Goal: Task Accomplishment & Management: Manage account settings

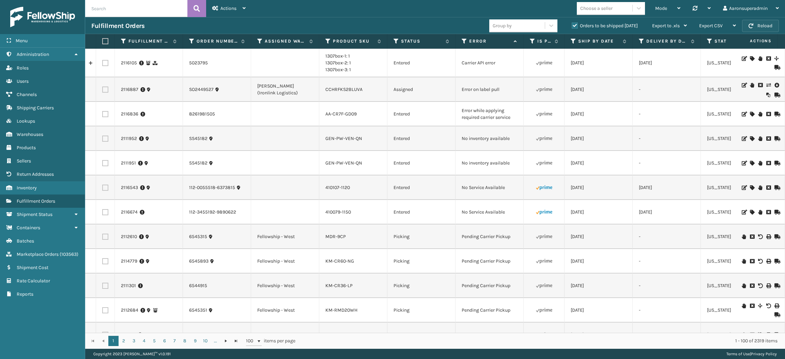
click at [762, 30] on button "Reload" at bounding box center [760, 26] width 37 height 12
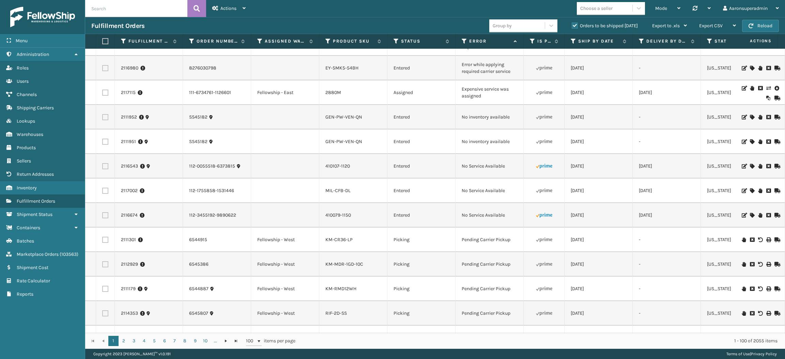
scroll to position [161, 0]
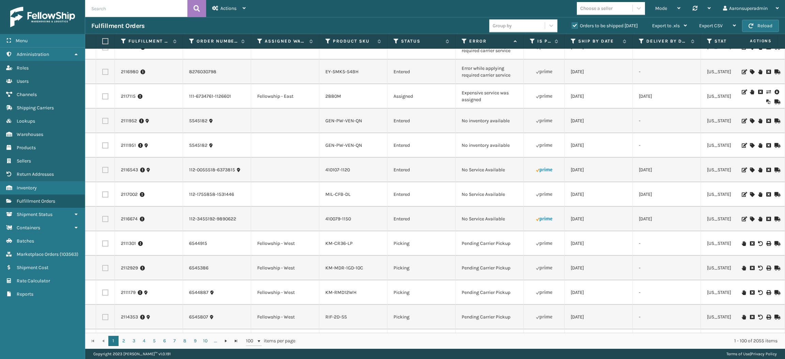
click at [750, 169] on icon at bounding box center [752, 170] width 4 height 5
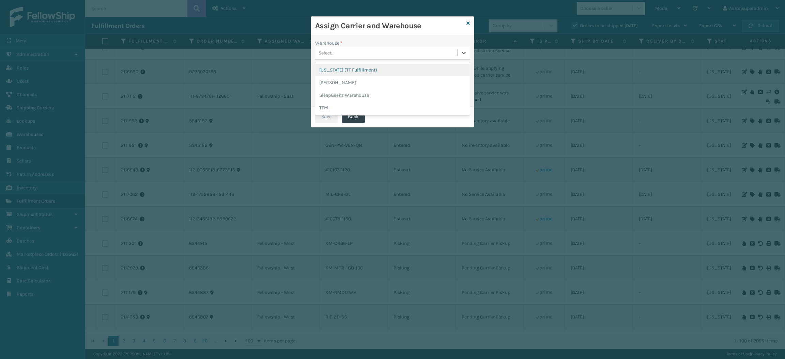
click at [335, 49] on div "Select..." at bounding box center [386, 52] width 142 height 11
click at [335, 106] on div "TFM" at bounding box center [392, 108] width 155 height 13
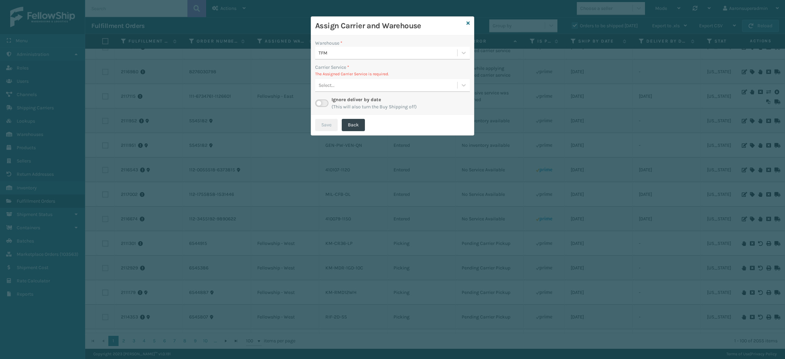
click at [324, 100] on div at bounding box center [321, 104] width 13 height 8
click at [319, 104] on label at bounding box center [321, 103] width 13 height 7
click at [319, 104] on input "checkbox" at bounding box center [317, 102] width 4 height 4
checkbox input "true"
click at [324, 88] on div "Select..." at bounding box center [327, 85] width 16 height 7
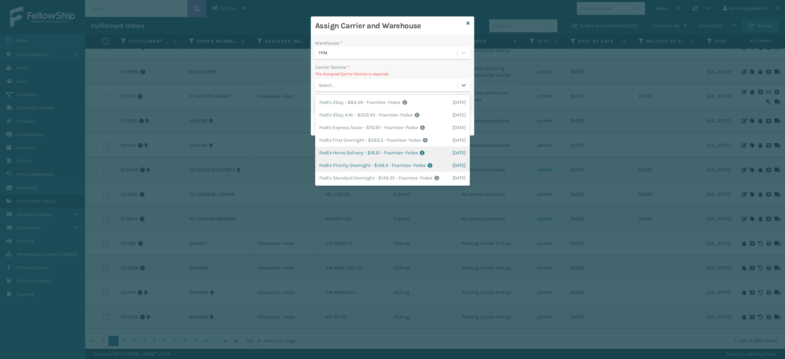
click at [359, 159] on div "FedEx Home Delivery - $16.61 - Foamtex- Fedex Shipping Cost $16.61 Surplus Cost…" at bounding box center [392, 153] width 155 height 13
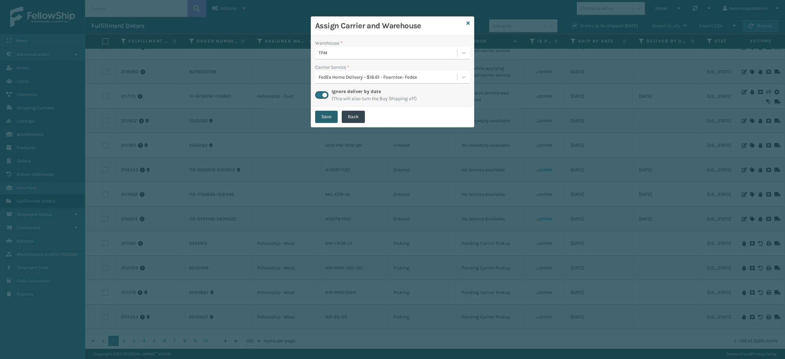
click at [332, 121] on button "Save" at bounding box center [326, 117] width 22 height 12
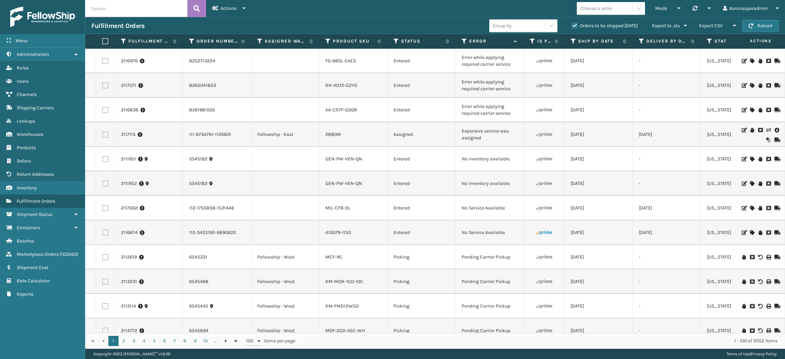
click at [750, 207] on icon at bounding box center [752, 208] width 4 height 5
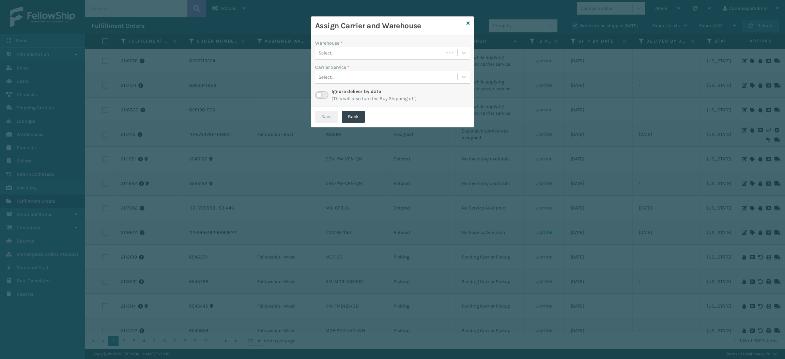
click at [402, 55] on div "Select..." at bounding box center [379, 52] width 129 height 11
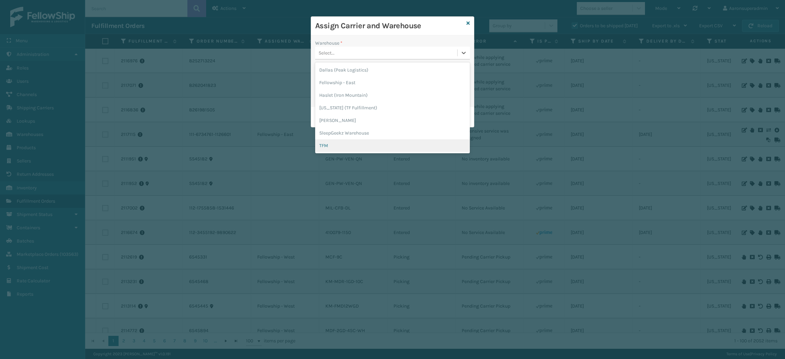
click at [334, 145] on div "TFM" at bounding box center [392, 145] width 155 height 13
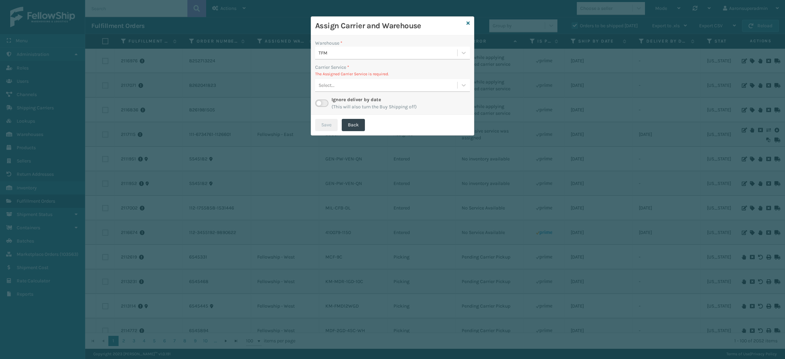
click at [322, 103] on label at bounding box center [321, 103] width 13 height 7
click at [320, 103] on input "checkbox" at bounding box center [317, 102] width 4 height 4
checkbox input "true"
click at [328, 85] on div "Select..." at bounding box center [327, 85] width 16 height 7
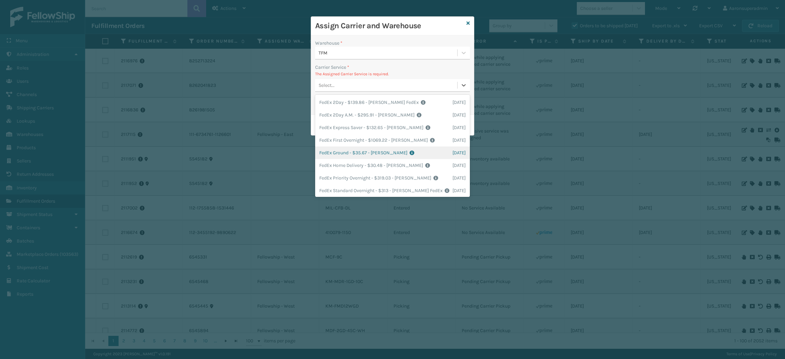
click at [334, 155] on div "FedEx Ground - $35.67 - [PERSON_NAME] FedEx Shipping Cost $31.29 Surplus Cost $…" at bounding box center [392, 153] width 155 height 13
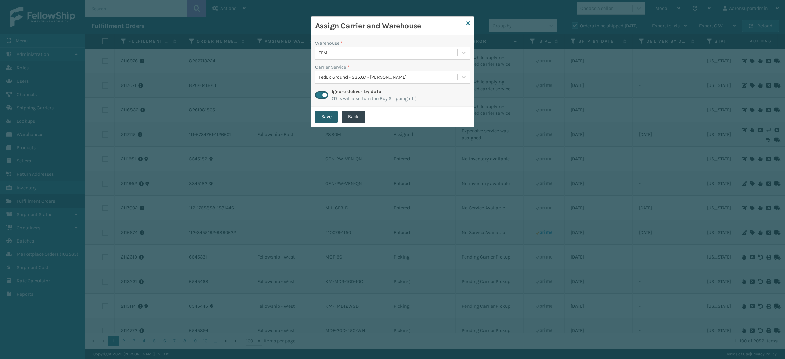
click at [327, 120] on button "Save" at bounding box center [326, 117] width 22 height 12
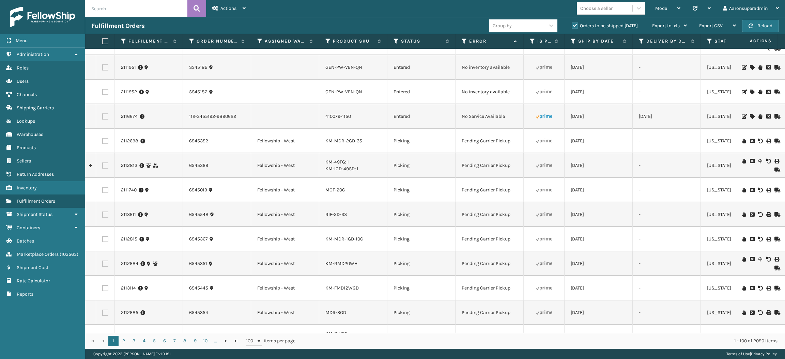
scroll to position [0, 0]
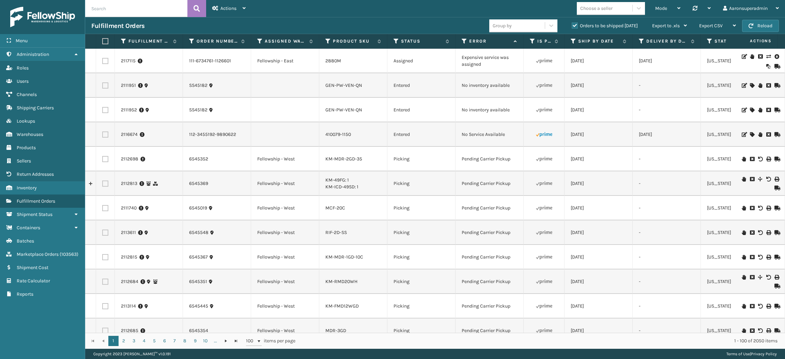
click at [767, 57] on icon at bounding box center [769, 56] width 4 height 5
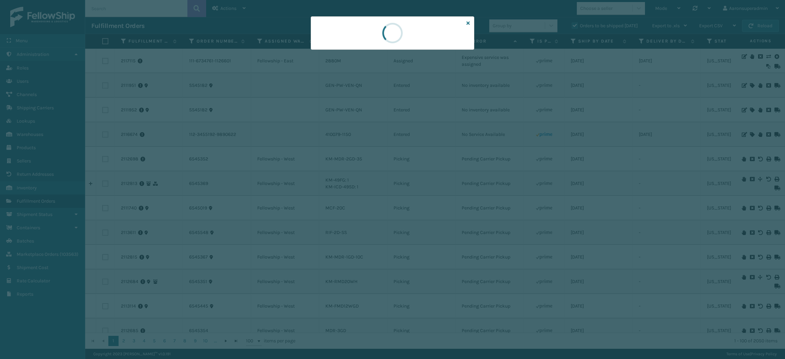
click at [760, 57] on div at bounding box center [392, 179] width 785 height 359
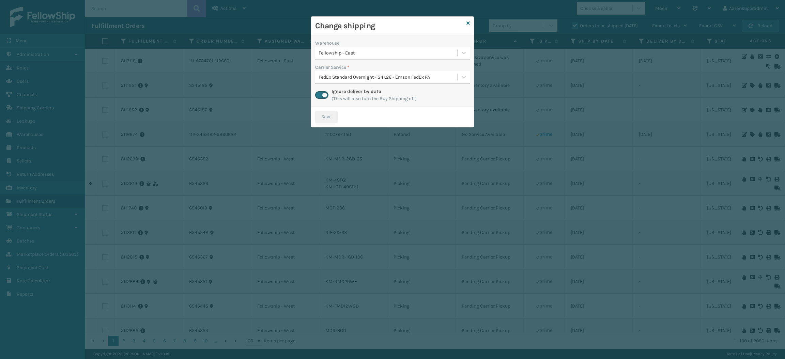
click at [348, 78] on div "FedEx Standard Overnight - $41.26 - Emson FedEx PA" at bounding box center [388, 77] width 139 height 7
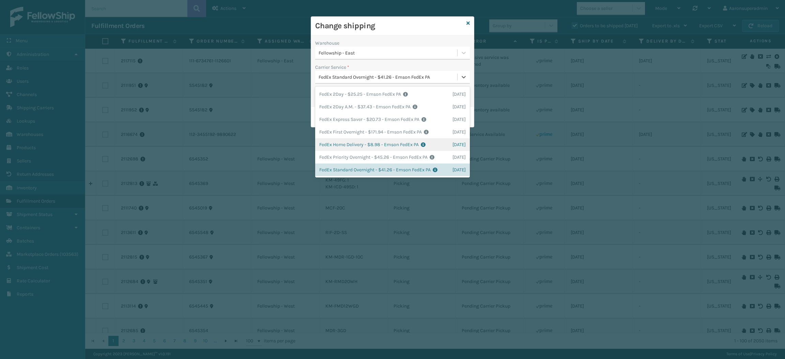
click at [340, 142] on div "FedEx Home Delivery - $8.98 - Emson FedEx PA Shipping Cost $8.98 Surplus Cost $…" at bounding box center [392, 144] width 155 height 13
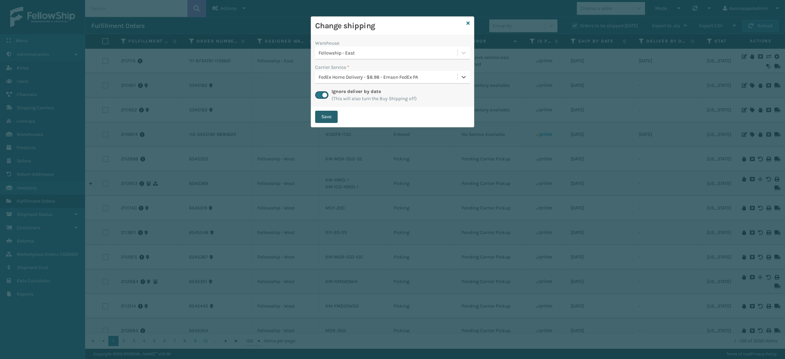
click at [323, 113] on button "Save" at bounding box center [326, 117] width 22 height 12
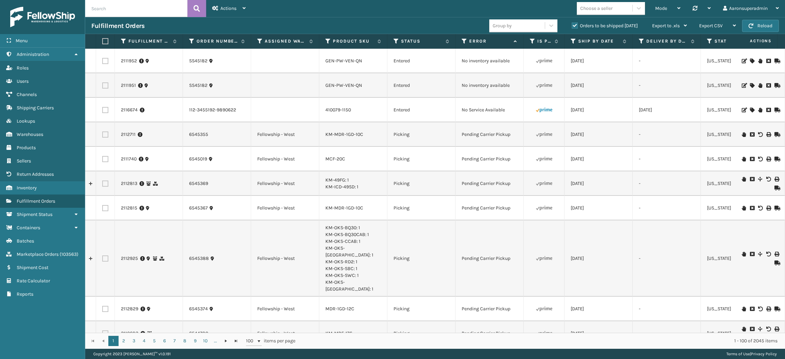
click at [750, 108] on icon at bounding box center [752, 110] width 4 height 5
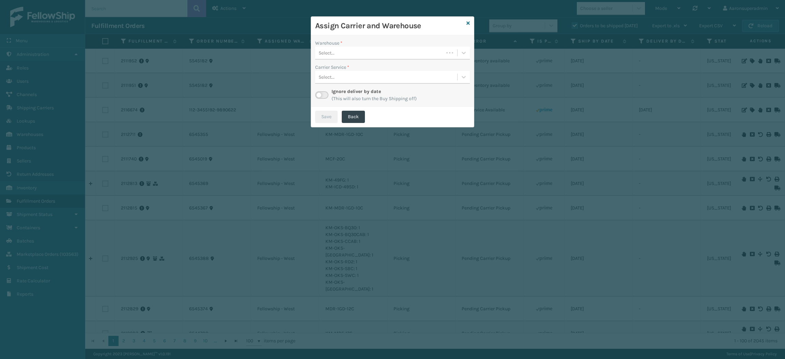
click at [344, 55] on div "Select..." at bounding box center [379, 52] width 129 height 11
click at [328, 126] on div "TFM" at bounding box center [392, 120] width 155 height 13
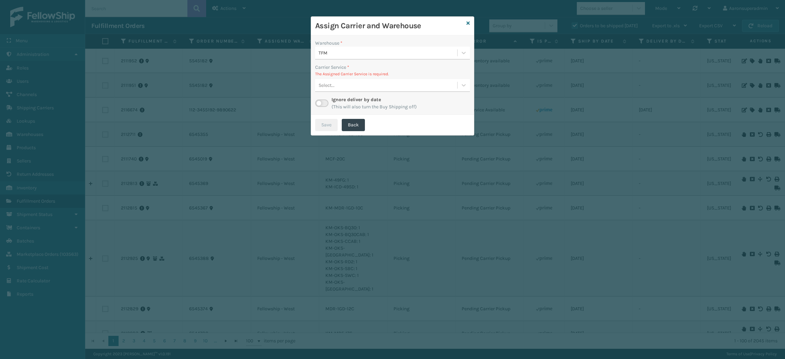
click at [324, 104] on label at bounding box center [321, 103] width 13 height 7
click at [320, 104] on input "checkbox" at bounding box center [317, 102] width 4 height 4
checkbox input "true"
click at [331, 87] on div "Select..." at bounding box center [327, 85] width 16 height 7
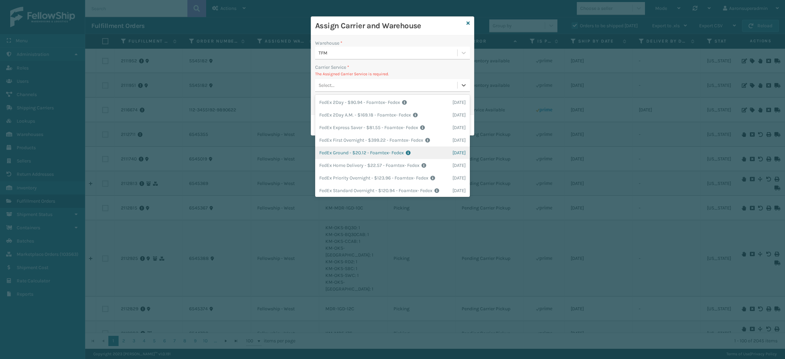
click at [341, 150] on div "FedEx Ground - $20.12 - Foamtex- Fedex Shipping Cost $20.12 Surplus Cost $0 Tot…" at bounding box center [392, 153] width 155 height 13
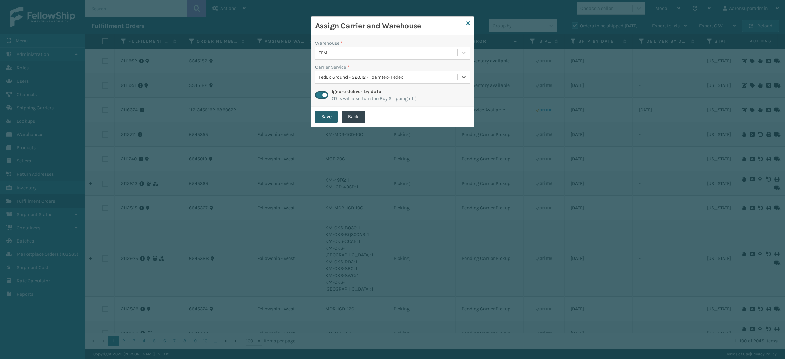
click at [324, 120] on button "Save" at bounding box center [326, 117] width 22 height 12
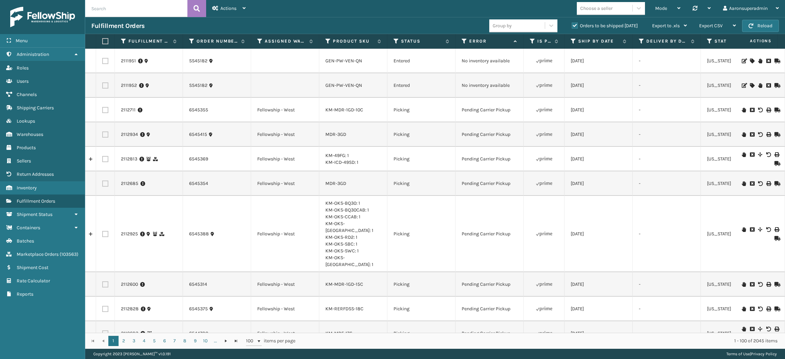
click at [750, 60] on icon at bounding box center [752, 61] width 4 height 5
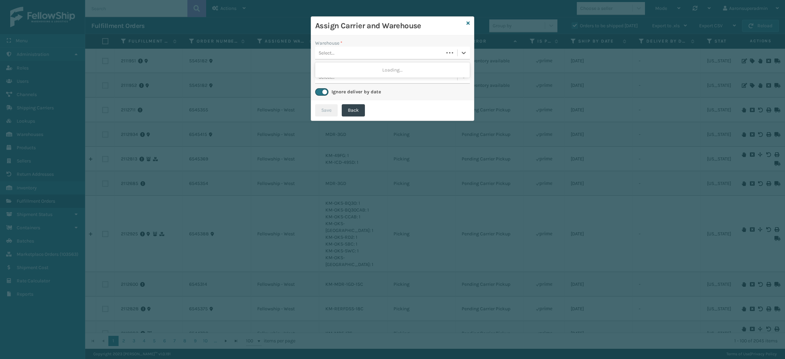
click at [361, 50] on div "Select..." at bounding box center [379, 52] width 129 height 11
click at [340, 74] on div "SleepGeekz Warehouse" at bounding box center [392, 70] width 155 height 13
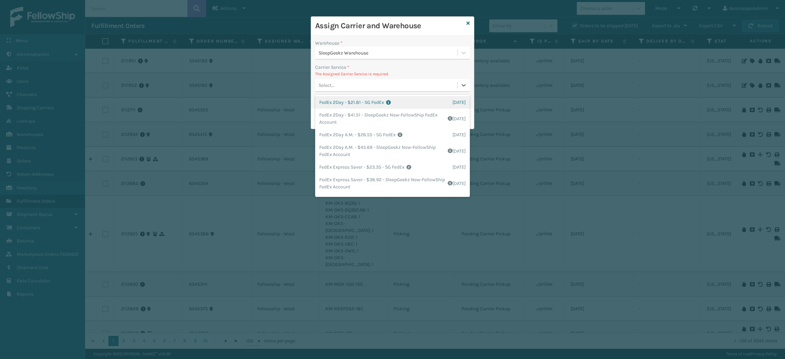
click at [326, 91] on div "Select..." at bounding box center [386, 85] width 142 height 11
click at [336, 168] on div "FedEx Home Delivery - $13.69 - SG FedEx Shipping Cost $13.69 Surplus Cost $0 To…" at bounding box center [392, 168] width 155 height 13
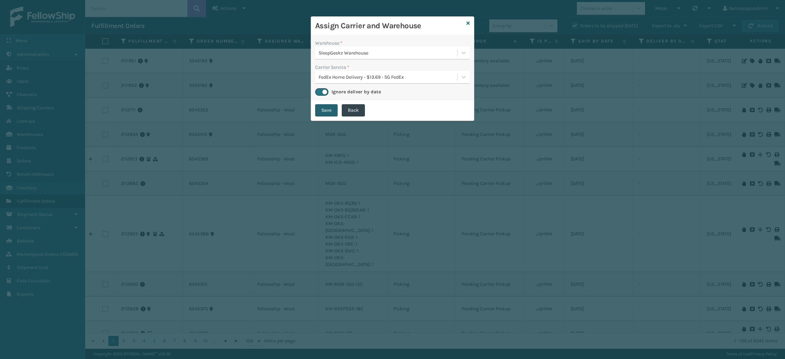
click at [325, 112] on button "Save" at bounding box center [326, 110] width 22 height 12
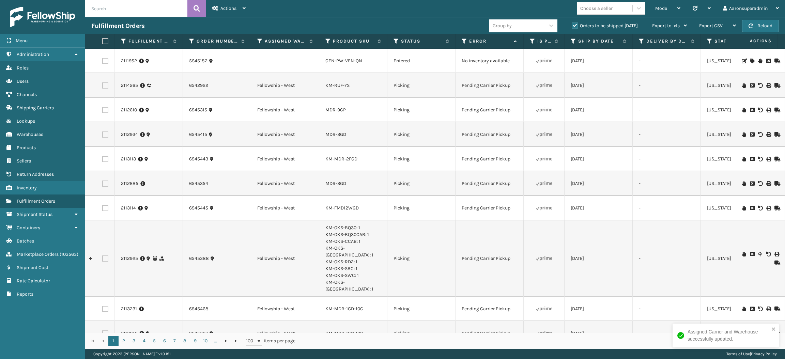
click at [750, 61] on icon at bounding box center [752, 61] width 4 height 5
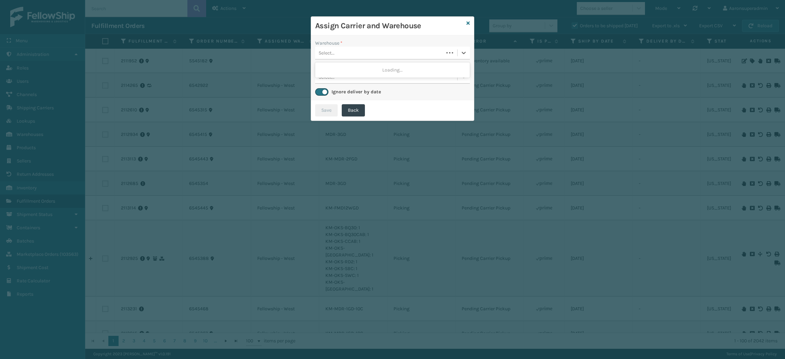
click at [381, 57] on div "Select..." at bounding box center [379, 52] width 129 height 11
click at [469, 22] on icon at bounding box center [468, 23] width 3 height 5
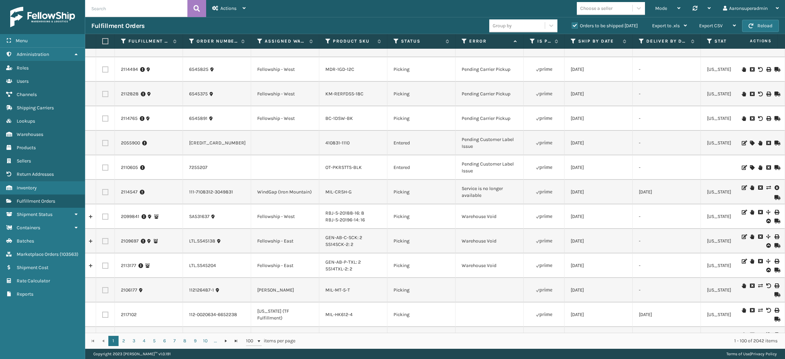
scroll to position [1103, 0]
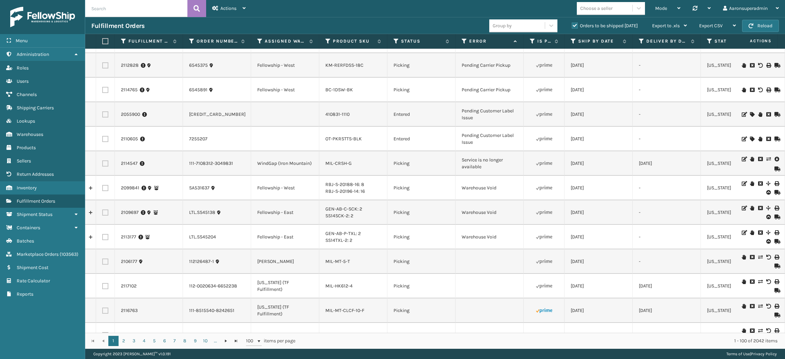
click at [775, 156] on icon at bounding box center [777, 159] width 4 height 7
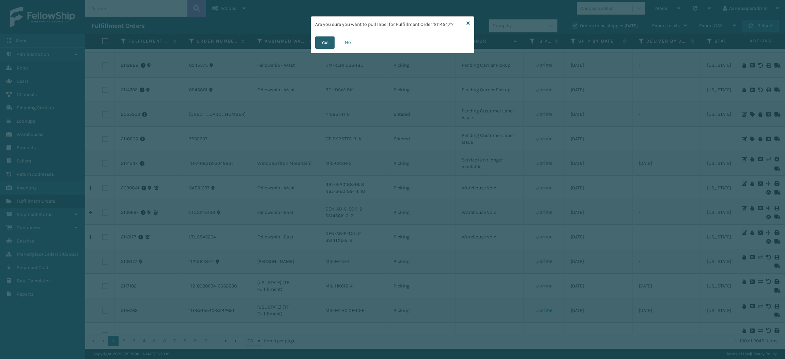
click at [331, 40] on button "Yes" at bounding box center [324, 42] width 19 height 12
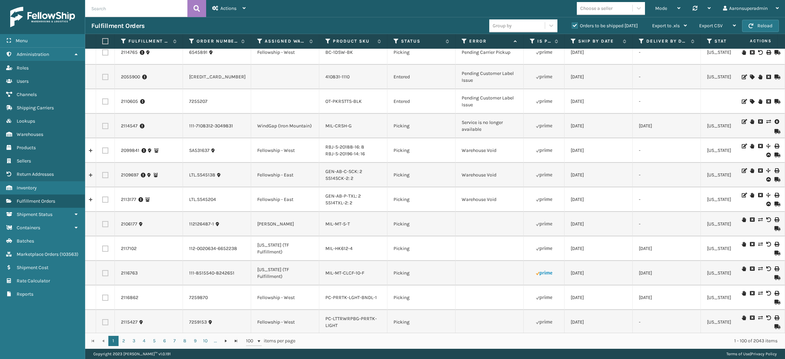
scroll to position [1140, 0]
click at [775, 119] on icon at bounding box center [777, 122] width 4 height 7
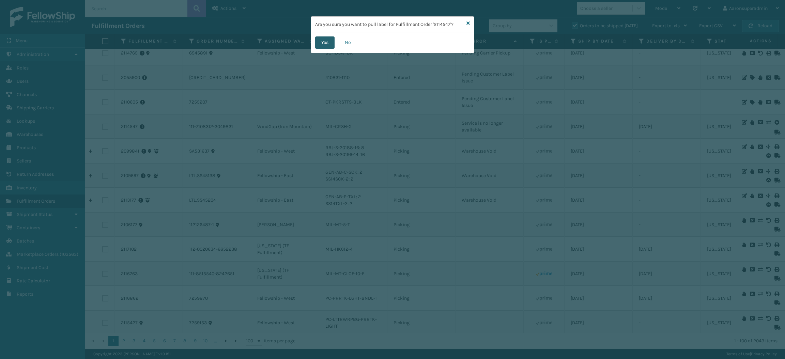
click at [326, 44] on button "Yes" at bounding box center [324, 42] width 19 height 12
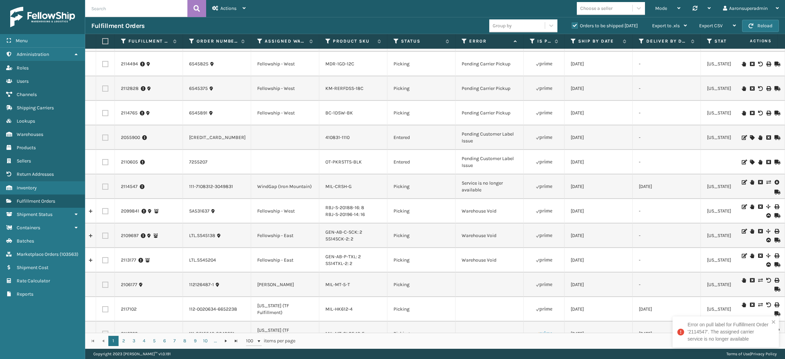
scroll to position [1081, 0]
click at [767, 179] on icon at bounding box center [769, 181] width 4 height 5
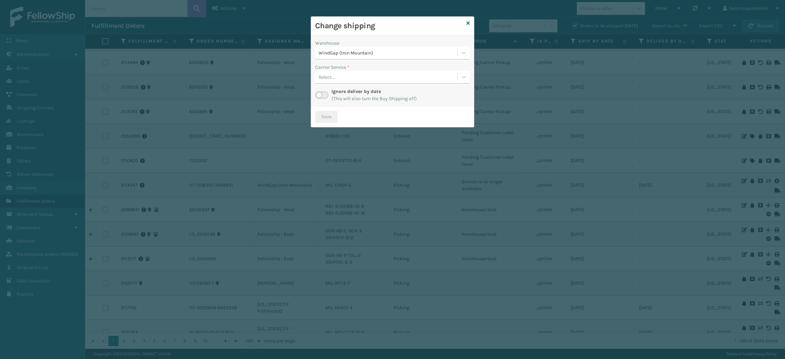
click at [324, 91] on div at bounding box center [321, 95] width 13 height 8
click at [322, 94] on label at bounding box center [321, 94] width 13 height 7
click at [320, 94] on input "checkbox" at bounding box center [317, 93] width 4 height 4
click at [336, 79] on div "Select..." at bounding box center [386, 77] width 142 height 11
click at [468, 23] on icon at bounding box center [468, 23] width 3 height 5
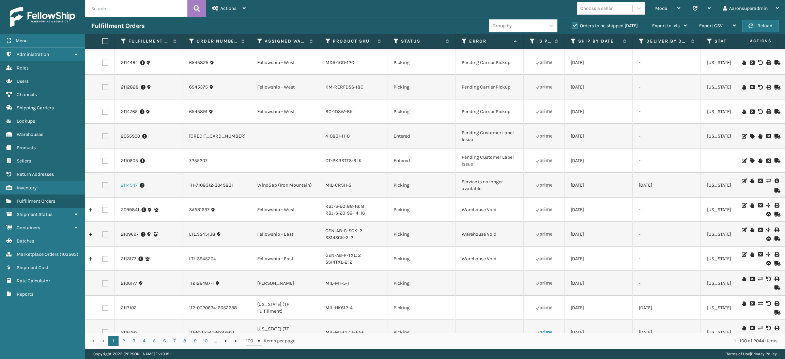
click at [126, 182] on link "2114547" at bounding box center [129, 185] width 17 height 7
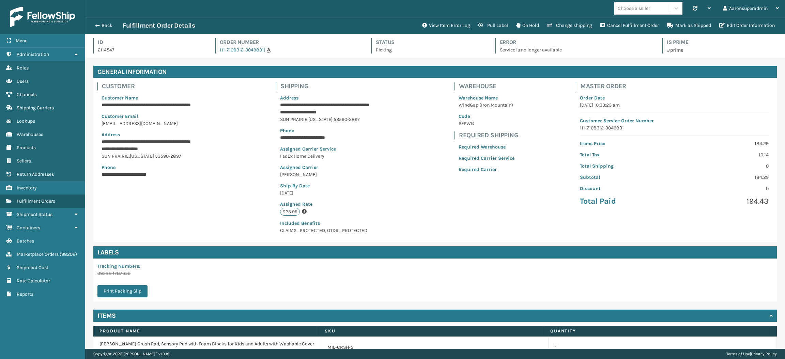
scroll to position [16, 700]
click at [453, 27] on button "View Item Error Log" at bounding box center [446, 26] width 56 height 14
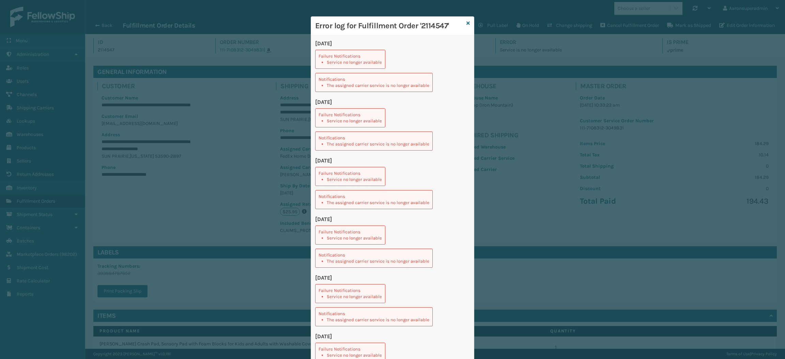
scroll to position [16, 0]
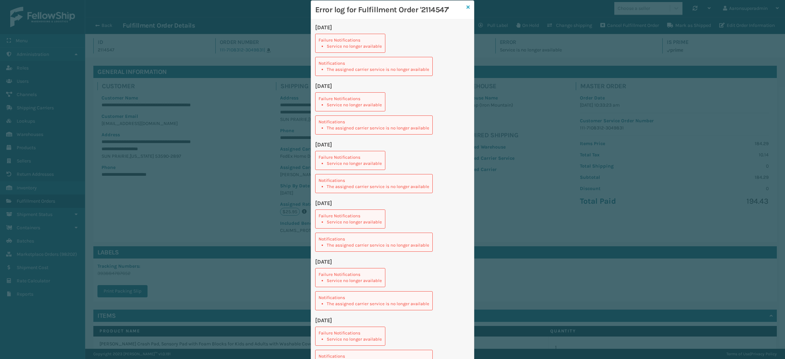
click at [467, 7] on icon at bounding box center [468, 7] width 3 height 5
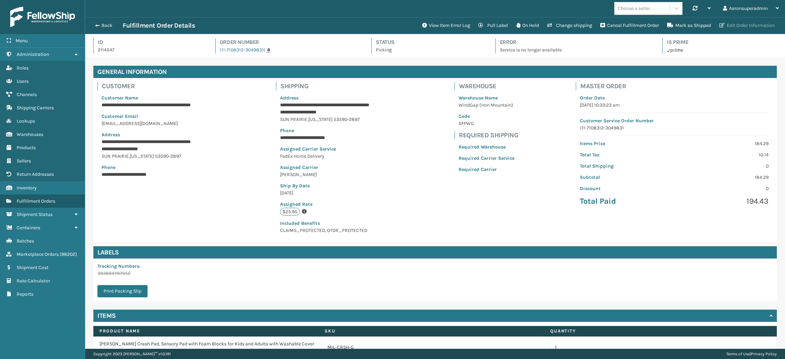
click at [748, 27] on button "Edit Order Information" at bounding box center [748, 26] width 64 height 14
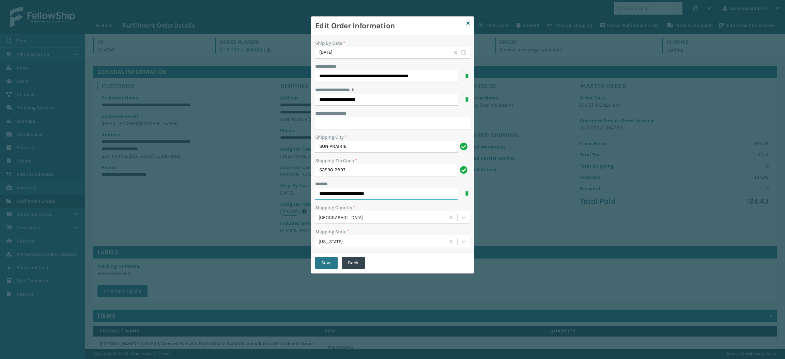
drag, startPoint x: 380, startPoint y: 194, endPoint x: 354, endPoint y: 197, distance: 26.4
click at [354, 197] on input "**********" at bounding box center [386, 194] width 142 height 12
type input "**********"
drag, startPoint x: 445, startPoint y: 79, endPoint x: 346, endPoint y: 86, distance: 99.1
click at [346, 86] on div "**********" at bounding box center [392, 143] width 163 height 217
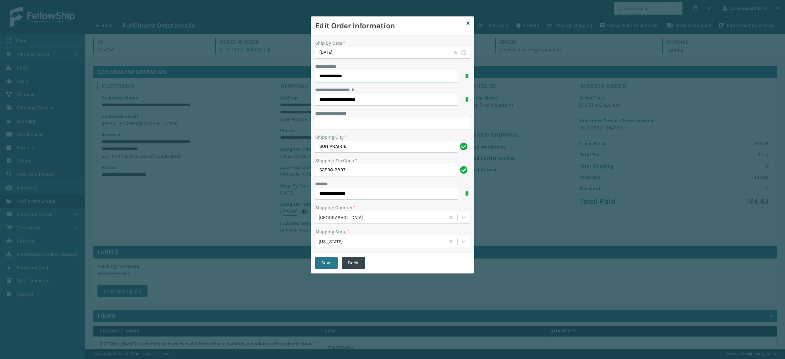
type input "**********"
click button "Save" at bounding box center [326, 263] width 22 height 12
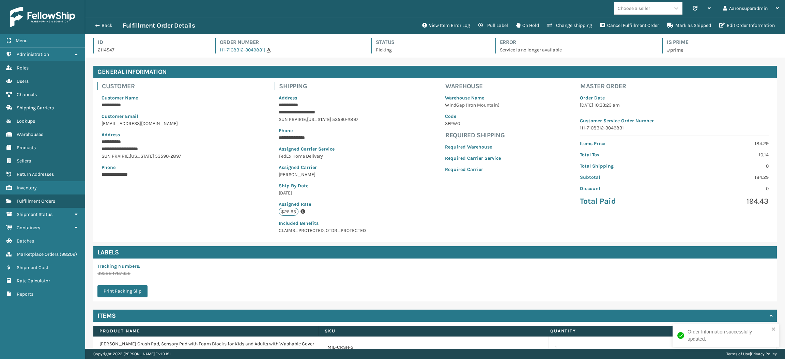
scroll to position [16, 700]
click at [424, 24] on button "View Item Error Log" at bounding box center [446, 26] width 56 height 14
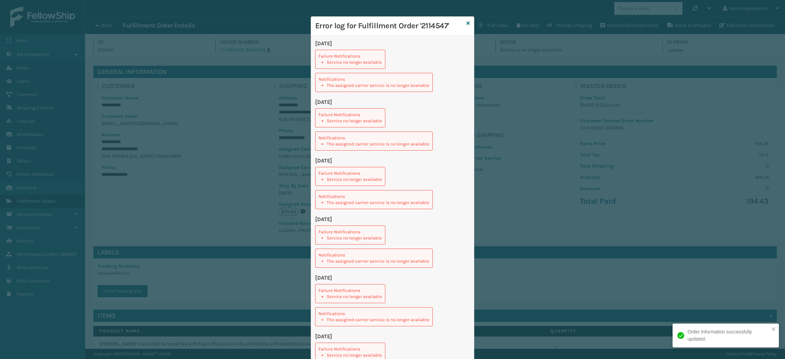
scroll to position [16, 0]
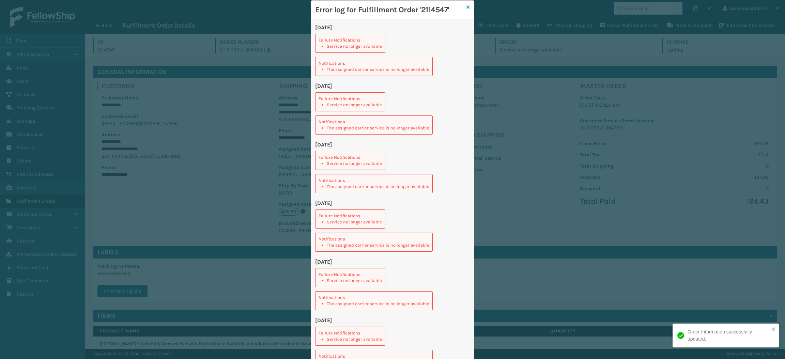
click at [467, 7] on icon at bounding box center [468, 7] width 3 height 5
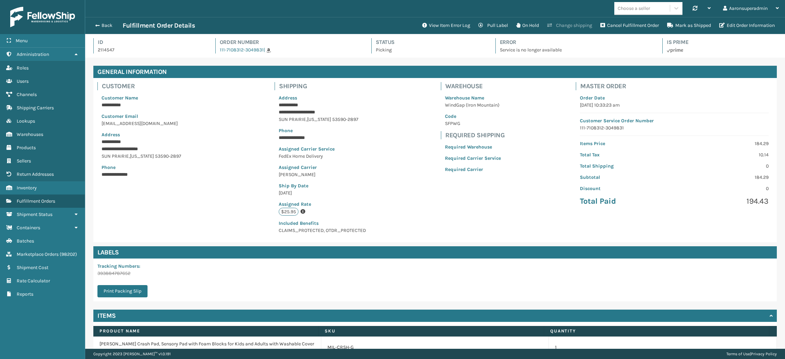
click at [562, 30] on button "Change shipping" at bounding box center [569, 26] width 53 height 14
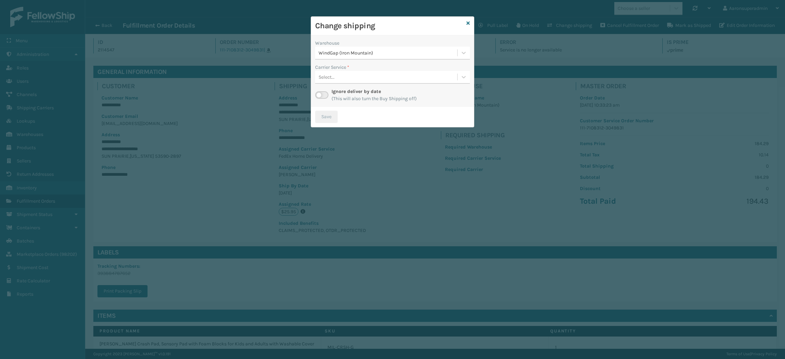
click at [343, 77] on div "Select..." at bounding box center [386, 77] width 142 height 11
click at [343, 74] on div "Select..." at bounding box center [386, 77] width 142 height 11
click at [356, 52] on div "WindGap (Iron Mountain)" at bounding box center [388, 52] width 139 height 7
click at [347, 67] on div "Dallas (Peak Logistics) 7" at bounding box center [392, 70] width 155 height 13
click at [345, 77] on div "Select..." at bounding box center [386, 77] width 142 height 11
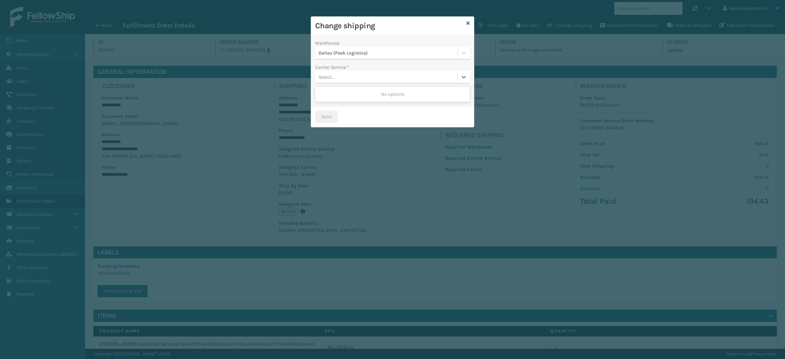
click at [347, 67] on span "*" at bounding box center [348, 67] width 2 height 6
click at [322, 94] on label at bounding box center [321, 94] width 13 height 7
click at [320, 94] on input "checkbox" at bounding box center [317, 93] width 4 height 4
click at [341, 85] on div "Warehouse [GEOGRAPHIC_DATA] (Peak Logistics) Carrier Service * Select... Ignore…" at bounding box center [392, 70] width 163 height 71
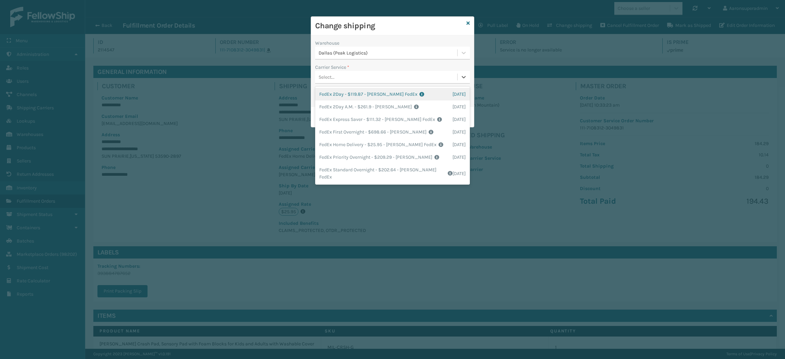
click at [347, 73] on div "Select..." at bounding box center [386, 77] width 142 height 11
click at [351, 148] on div "FedEx Home Delivery - $25.95 - [PERSON_NAME] FedEx Shipping Cost $22.76 Surplus…" at bounding box center [392, 144] width 155 height 13
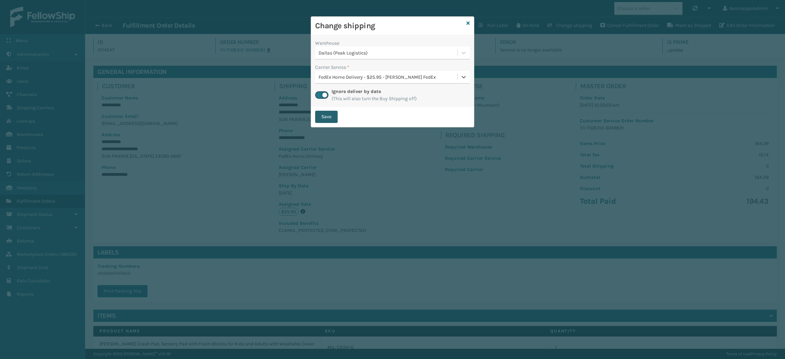
click at [329, 117] on button "Save" at bounding box center [326, 117] width 22 height 12
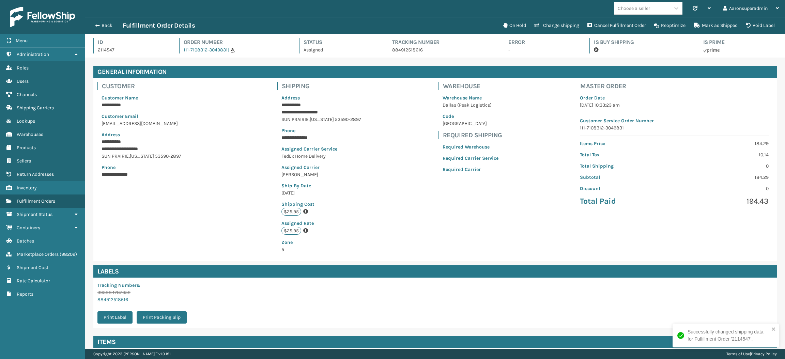
scroll to position [16, 700]
click at [561, 26] on button "Change shipping" at bounding box center [556, 26] width 53 height 14
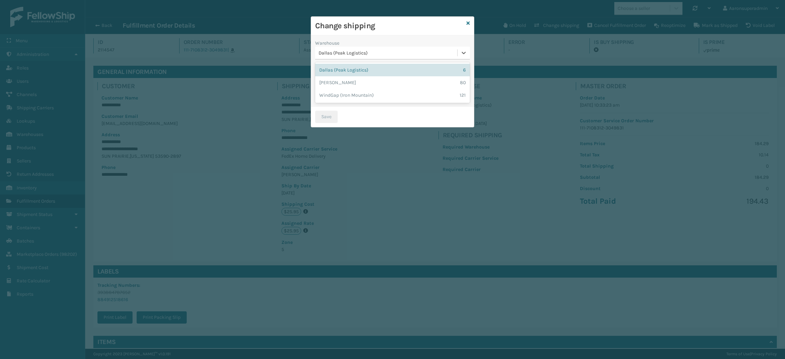
click at [378, 50] on div "Dallas (Peak Logistics)" at bounding box center [388, 52] width 139 height 7
click at [358, 96] on div "WindGap (Iron Mountain) 121" at bounding box center [392, 95] width 155 height 13
click at [352, 79] on div "Select..." at bounding box center [386, 77] width 142 height 11
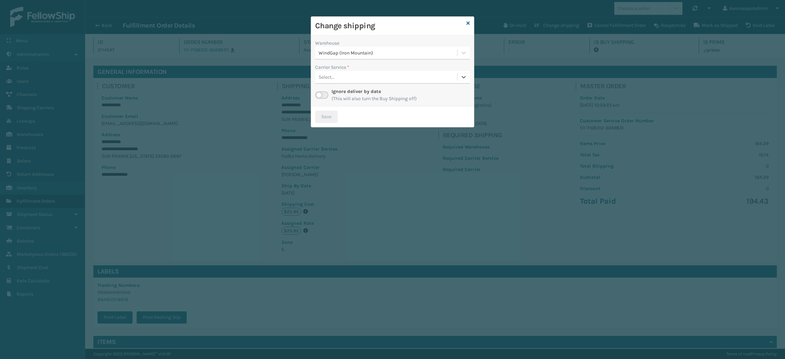
click at [346, 74] on div "Select..." at bounding box center [386, 77] width 142 height 11
click at [320, 95] on label at bounding box center [321, 94] width 13 height 7
click at [320, 95] on input "checkbox" at bounding box center [317, 93] width 4 height 4
click at [357, 77] on div "Select..." at bounding box center [386, 77] width 142 height 11
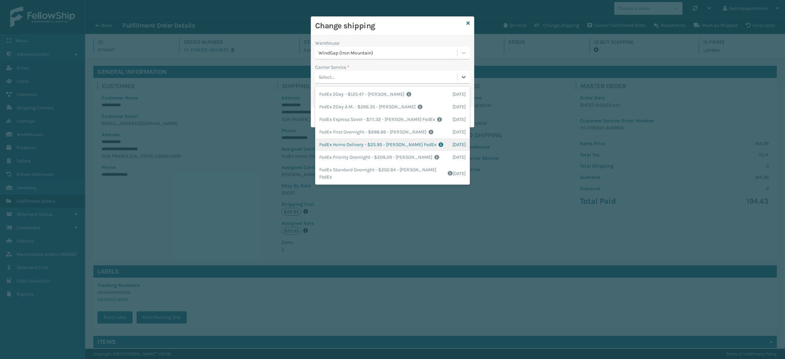
click at [352, 142] on div "FedEx Home Delivery - $25.95 - [PERSON_NAME] FedEx Shipping Cost $22.76 Surplus…" at bounding box center [392, 144] width 155 height 13
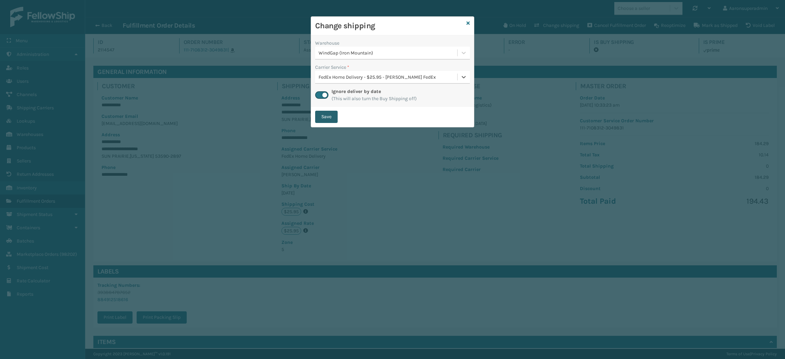
click at [328, 114] on button "Save" at bounding box center [326, 117] width 22 height 12
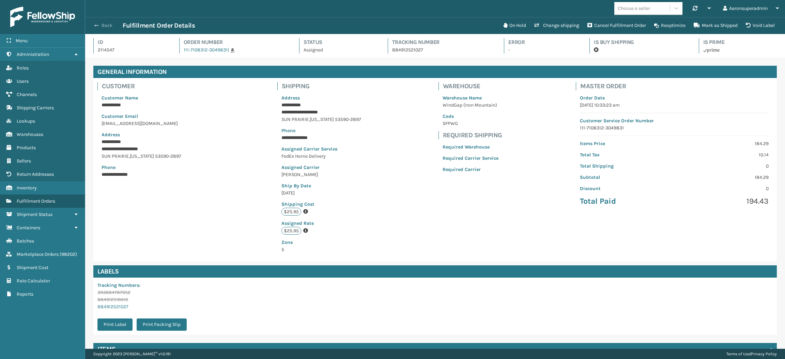
click at [103, 26] on button "Back" at bounding box center [106, 25] width 31 height 6
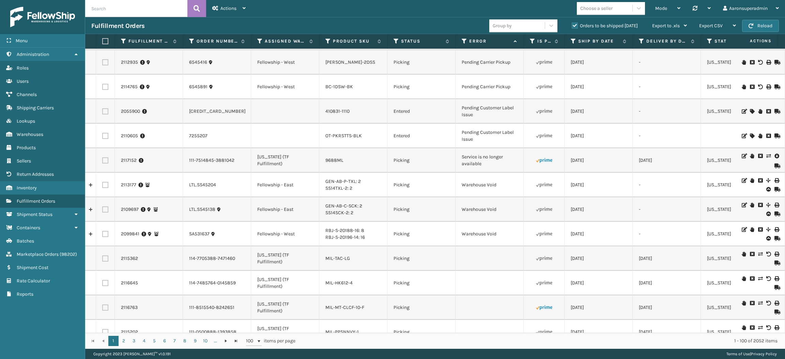
scroll to position [1106, 0]
click at [767, 154] on icon at bounding box center [769, 156] width 4 height 5
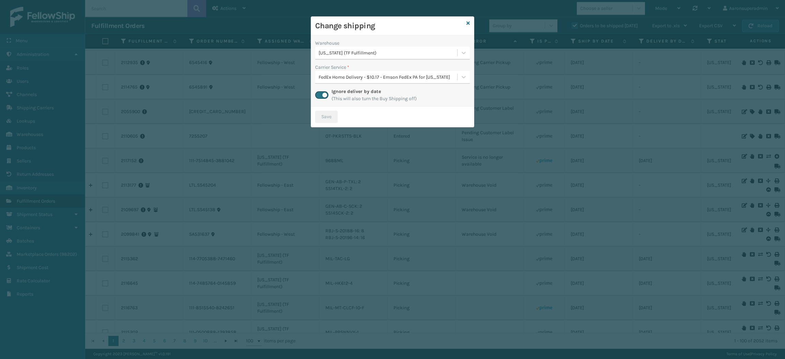
click at [391, 55] on div "[US_STATE] (TF Fulfillment)" at bounding box center [388, 52] width 139 height 7
click at [393, 49] on div "[US_STATE] (TF Fulfillment)" at bounding box center [388, 52] width 139 height 7
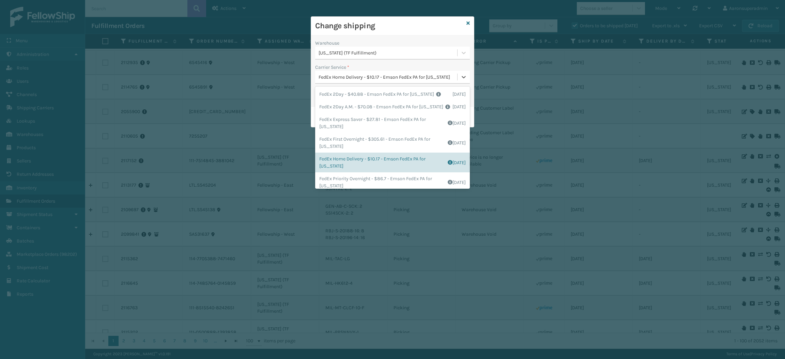
click at [373, 77] on div "FedEx Home Delivery - $10.17 - Emson FedEx PA for [US_STATE]" at bounding box center [388, 77] width 139 height 7
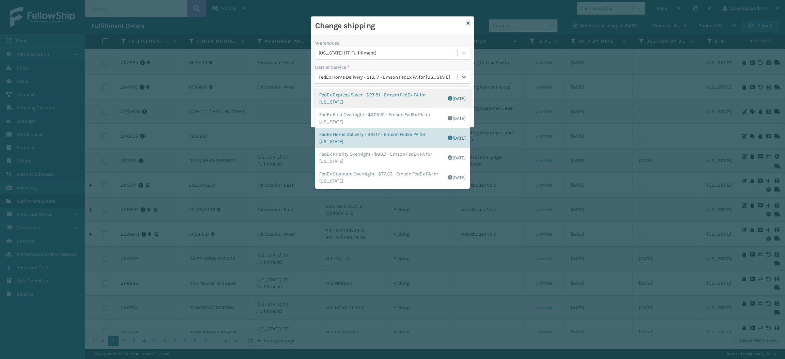
scroll to position [0, 0]
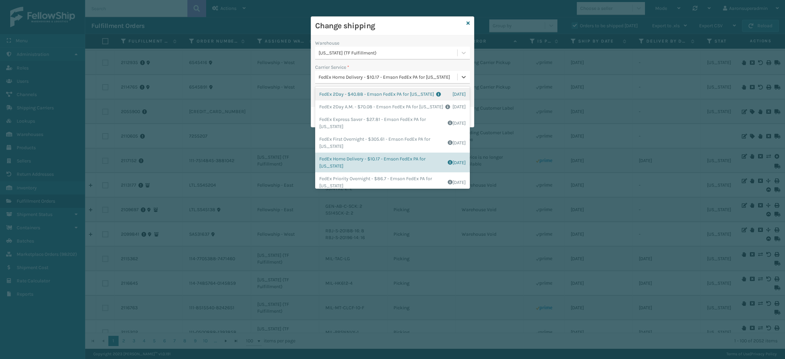
click at [359, 75] on div "FedEx Home Delivery - $10.17 - Emson FedEx PA for [US_STATE]" at bounding box center [388, 77] width 139 height 7
click at [345, 75] on div "FedEx Home Delivery - $10.17 - Emson FedEx PA for [US_STATE]" at bounding box center [388, 77] width 139 height 7
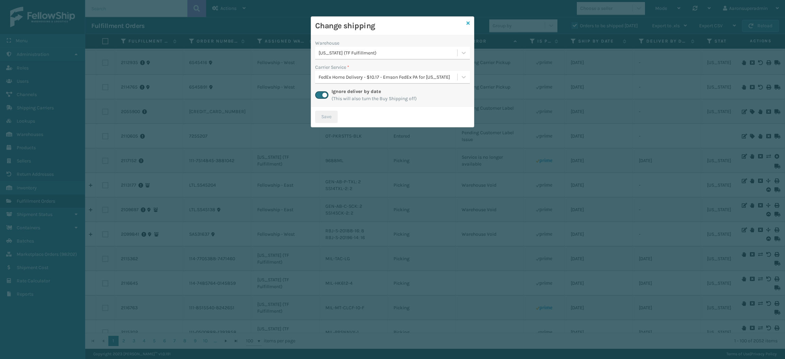
click at [468, 24] on icon at bounding box center [468, 23] width 3 height 5
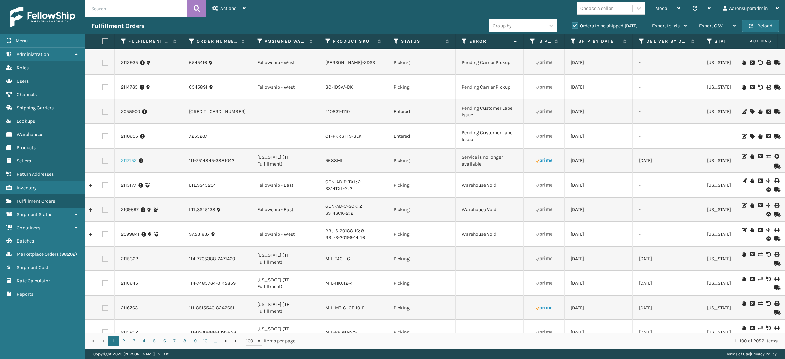
click at [128, 157] on link "2117152" at bounding box center [129, 160] width 16 height 7
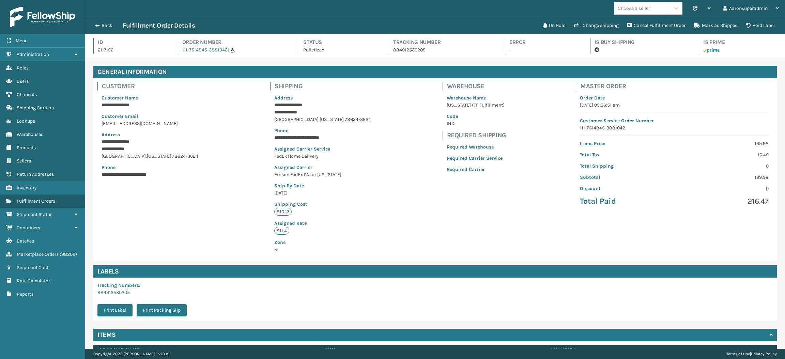
scroll to position [16, 700]
click at [592, 22] on button "Change shipping" at bounding box center [596, 26] width 53 height 14
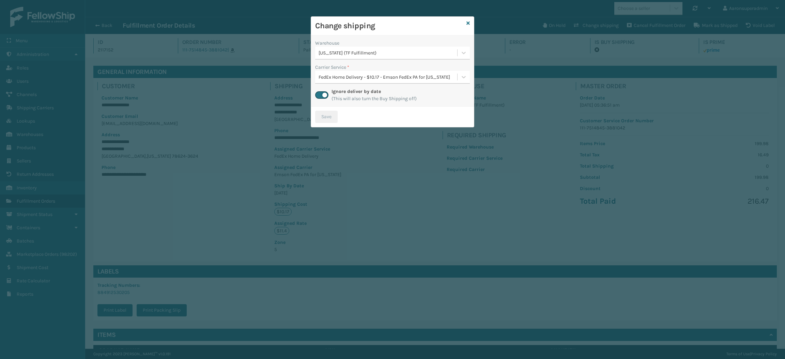
click at [337, 77] on div "FedEx Home Delivery - $10.17 - Emson FedEx PA for [US_STATE]" at bounding box center [388, 77] width 139 height 7
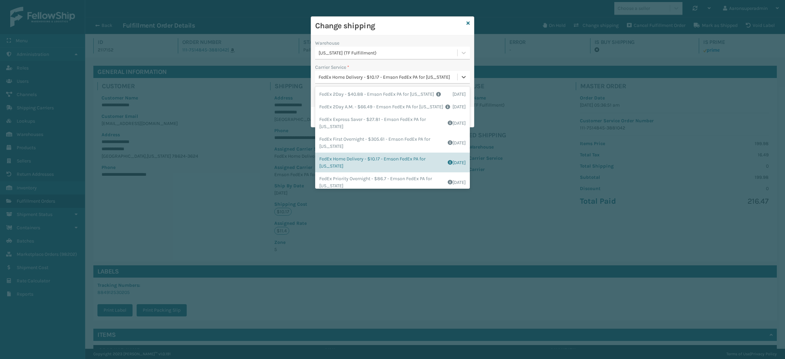
scroll to position [4, 0]
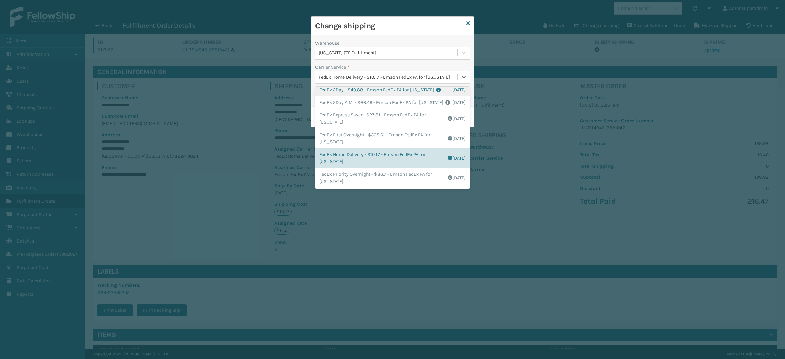
click at [339, 89] on div "FedEx 2Day - $40.88 - Emson FedEx PA for [US_STATE] Shipping Cost $40.88 Surplu…" at bounding box center [392, 90] width 155 height 13
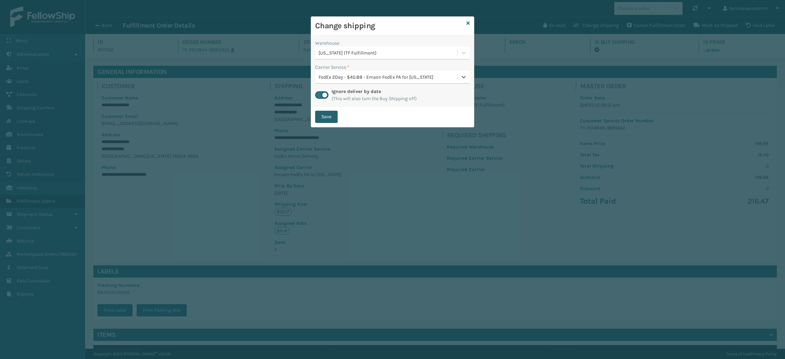
click at [323, 111] on button "Save" at bounding box center [326, 117] width 22 height 12
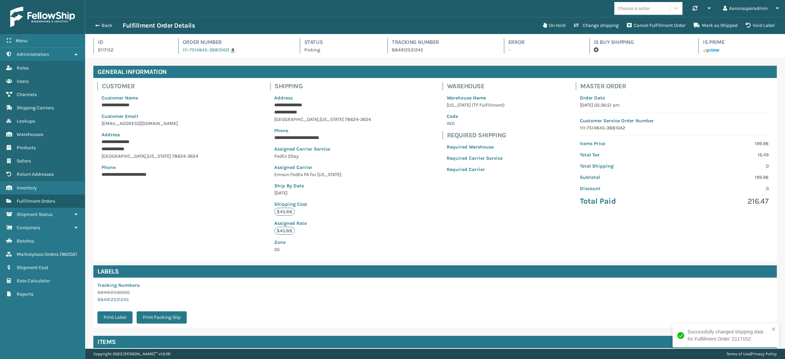
scroll to position [16, 700]
click at [583, 26] on button "Change shipping" at bounding box center [596, 26] width 53 height 14
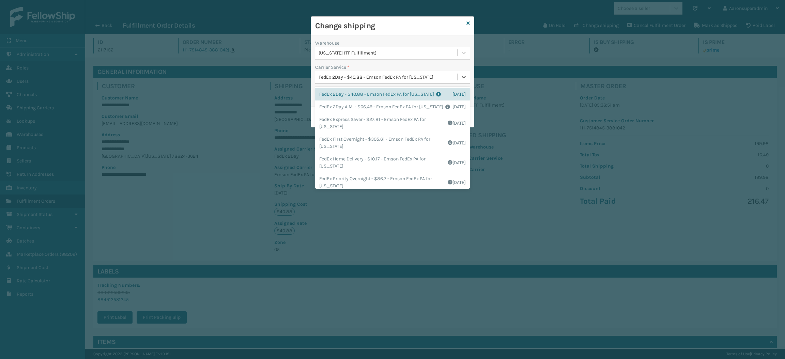
click at [339, 76] on div "FedEx 2Day - $40.88 - Emson FedEx PA for [US_STATE]" at bounding box center [388, 77] width 139 height 7
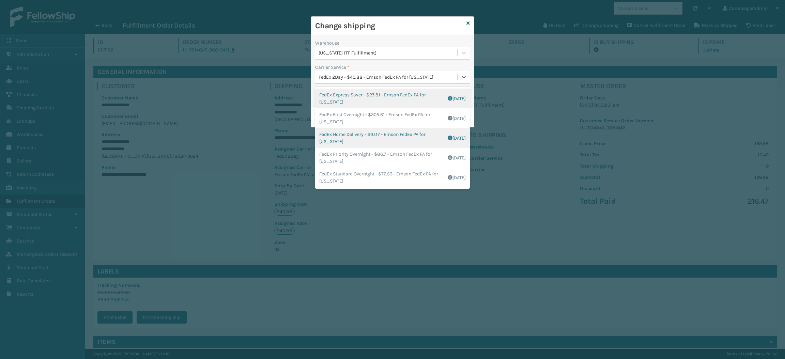
scroll to position [38, 0]
click at [355, 141] on div "FedEx Home Delivery - $10.17 - Emson FedEx PA for [US_STATE] Shipping Cost $10.…" at bounding box center [392, 138] width 155 height 20
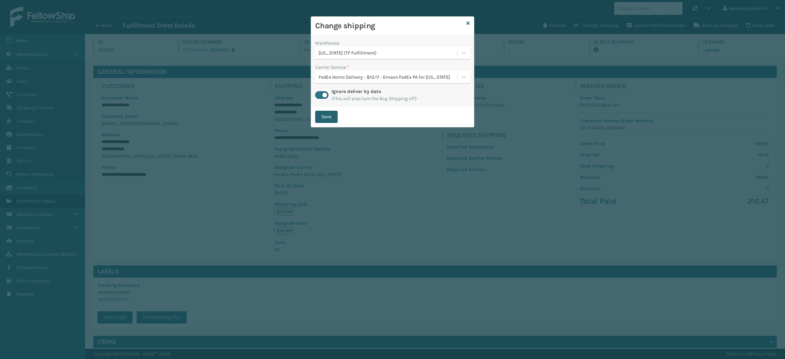
click at [328, 118] on button "Save" at bounding box center [326, 117] width 22 height 12
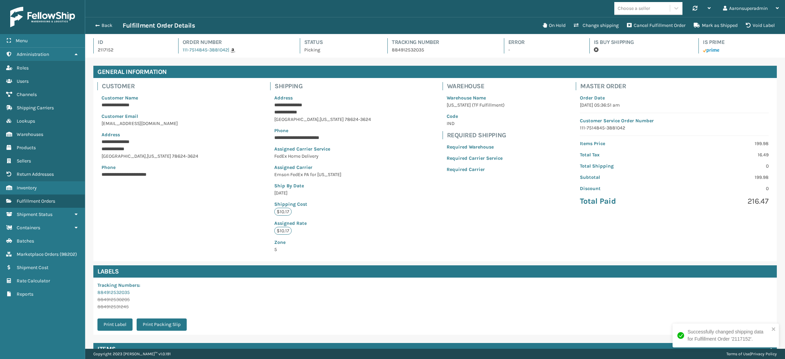
scroll to position [16, 700]
click at [103, 24] on button "Back" at bounding box center [106, 25] width 31 height 6
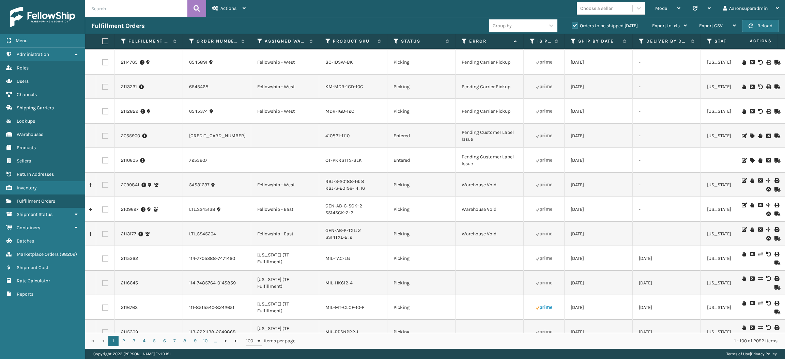
scroll to position [1081, 0]
